Goal: Information Seeking & Learning: Find specific fact

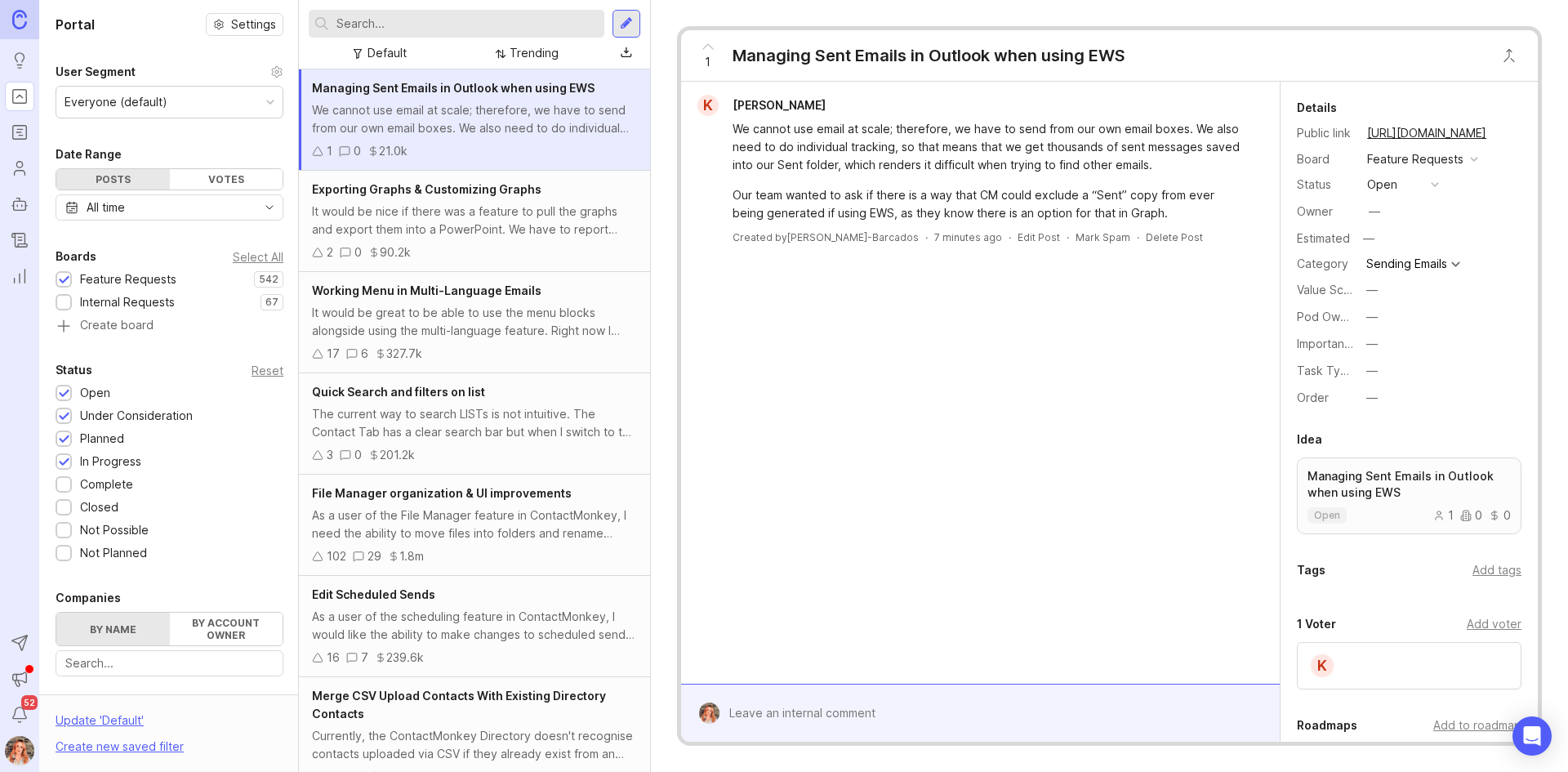
click at [389, 16] on input "text" at bounding box center [467, 24] width 261 height 18
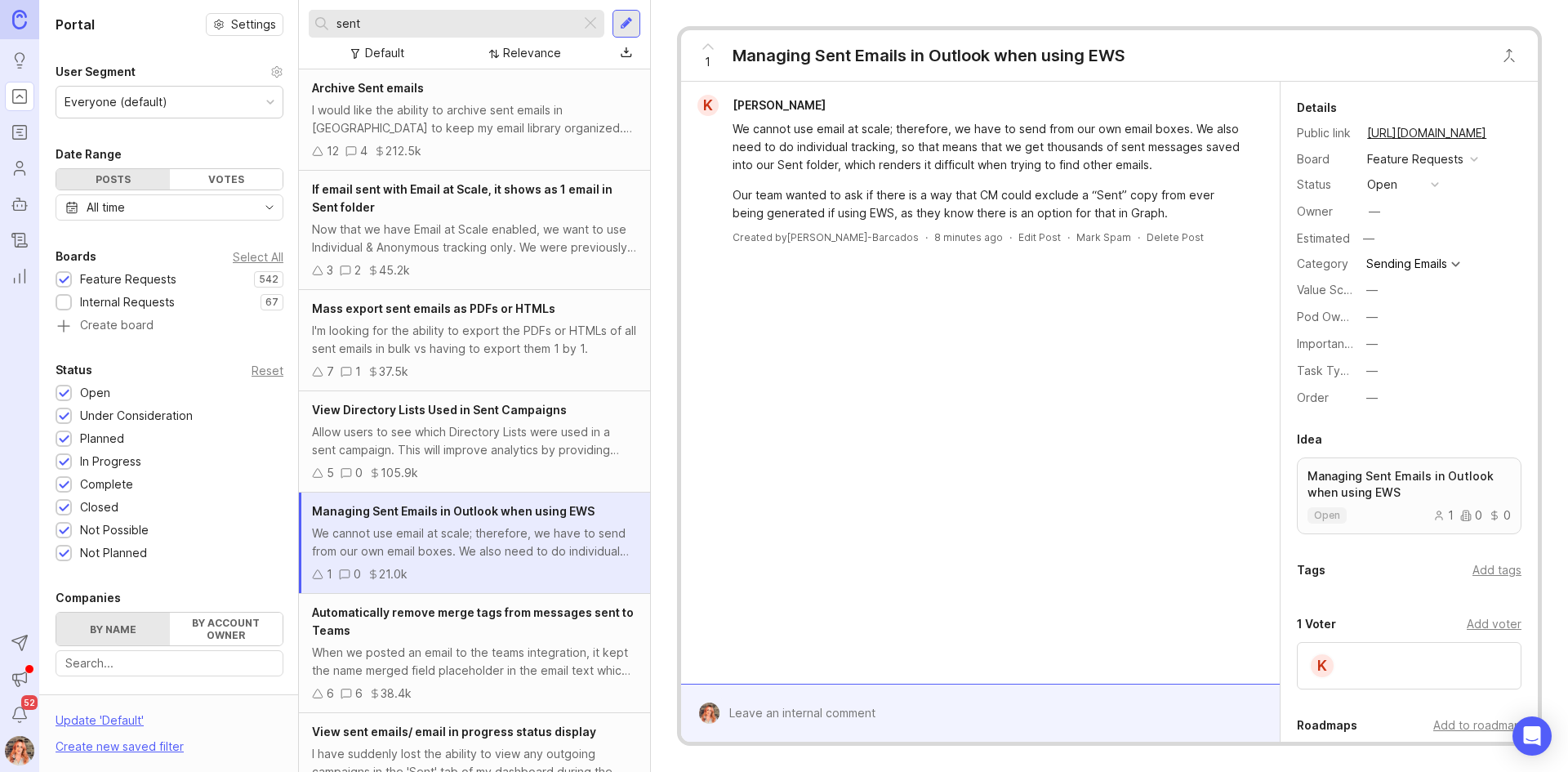
type input "sent"
click at [531, 238] on div "Now that we have Email at Scale enabled, we want to use Individual & Anonymous …" at bounding box center [474, 238] width 325 height 36
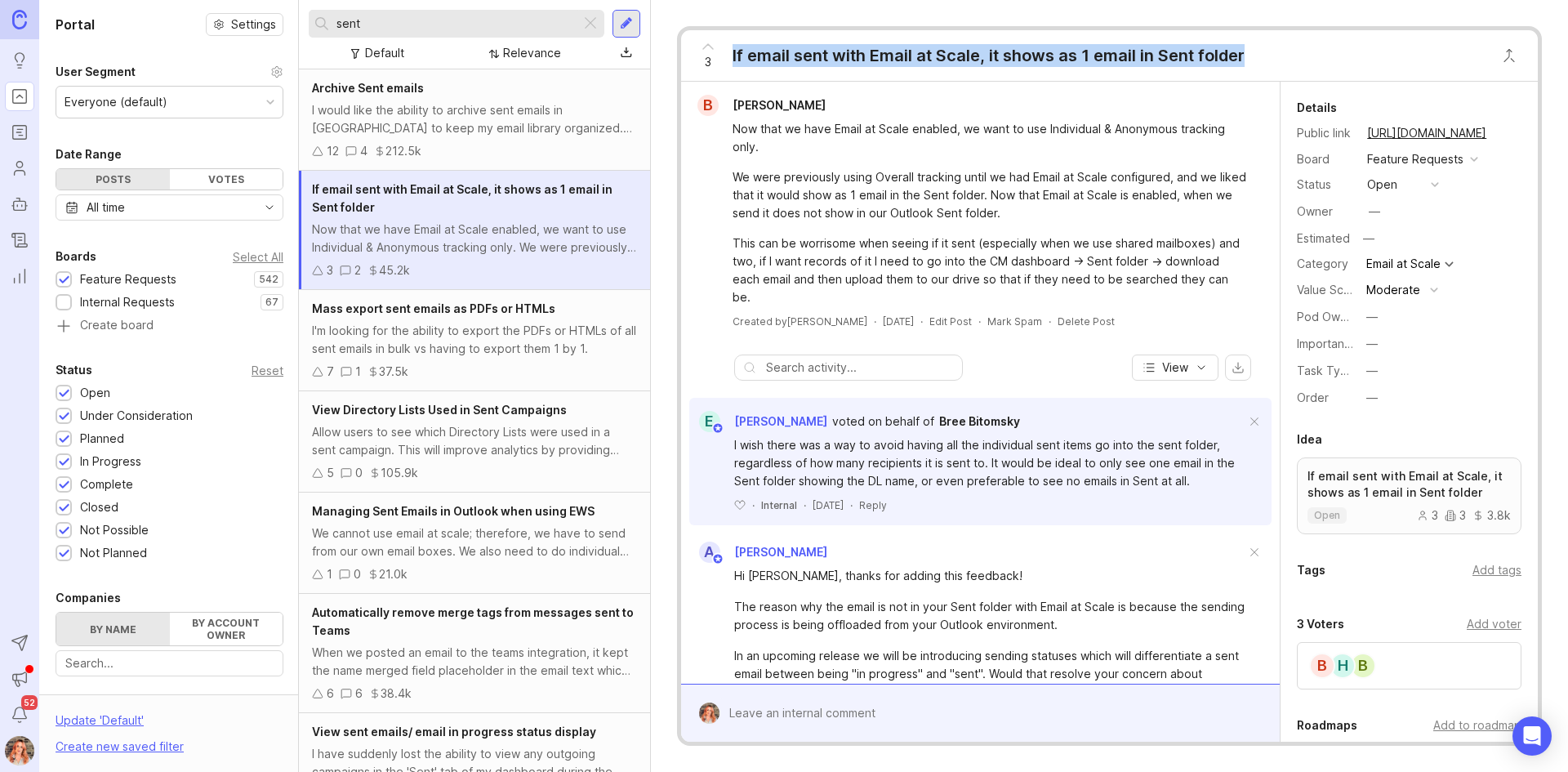
drag, startPoint x: 1254, startPoint y: 64, endPoint x: 727, endPoint y: 43, distance: 527.4
click at [727, 43] on div "3 If email sent with Email at Scale, it shows as 1 email in Sent folder" at bounding box center [1109, 56] width 857 height 52
copy div "If email sent with Email at Scale, it shows as 1 email in Sent folder"
click at [1494, 135] on button "copy icon" at bounding box center [1502, 134] width 23 height 23
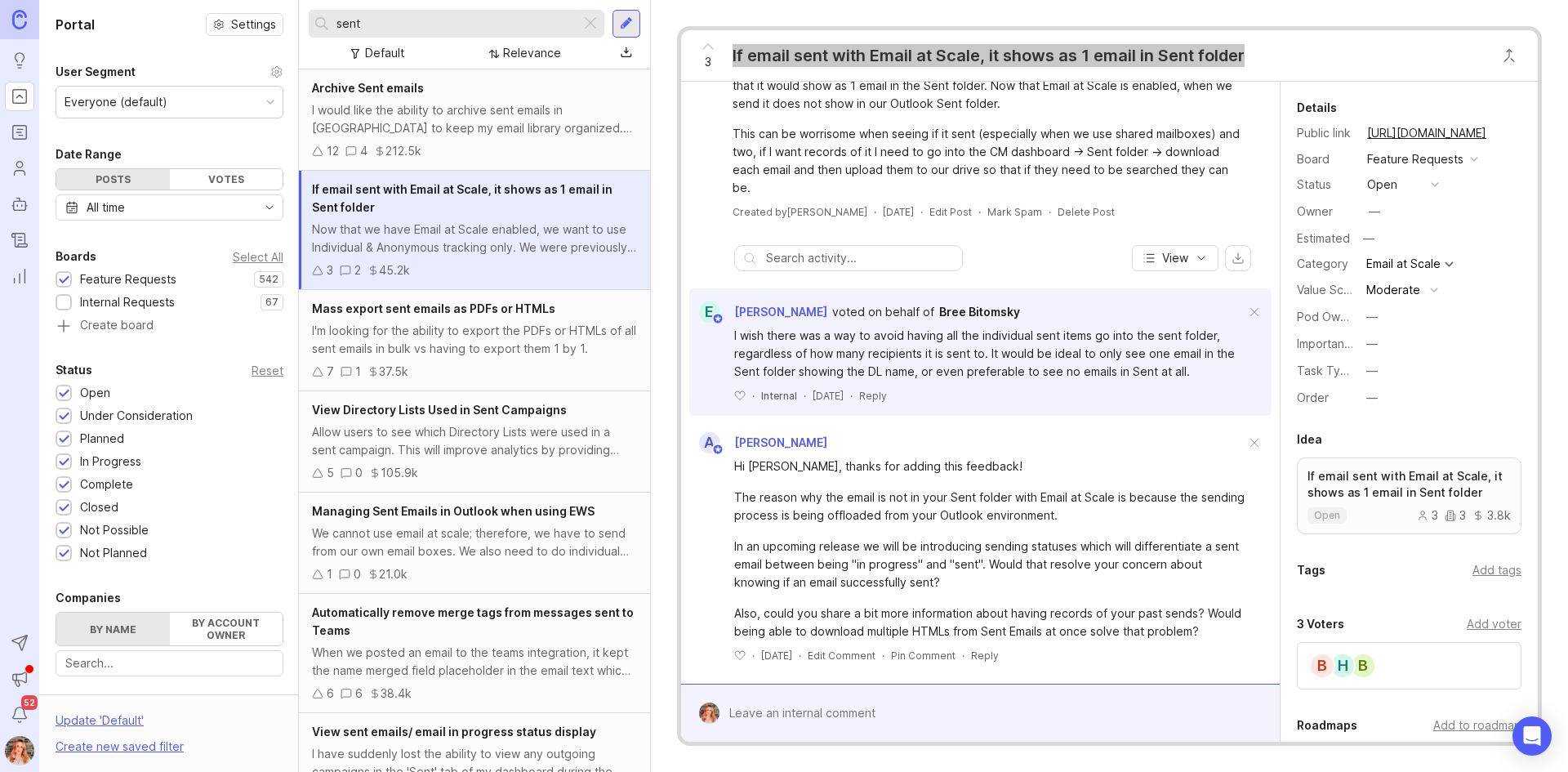
scroll to position [115, 0]
